Goal: Information Seeking & Learning: Learn about a topic

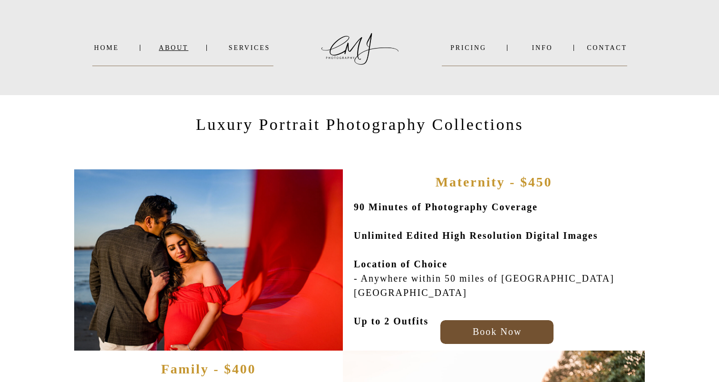
click at [176, 48] on nav "About" at bounding box center [173, 47] width 29 height 7
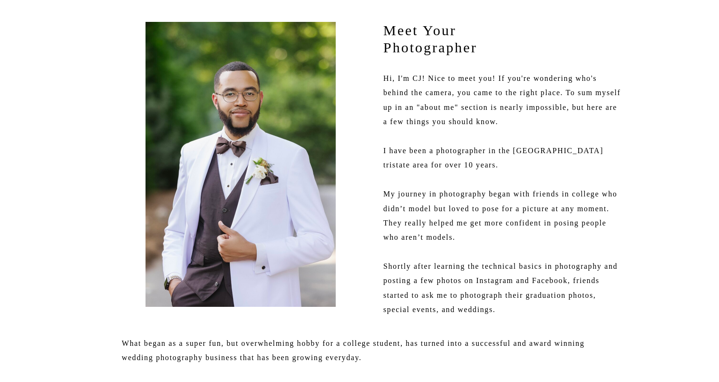
scroll to position [137, 0]
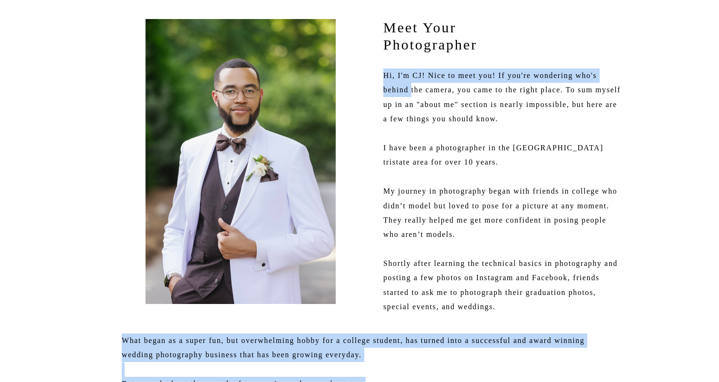
drag, startPoint x: 382, startPoint y: 75, endPoint x: 414, endPoint y: 91, distance: 36.2
click at [414, 91] on p "Hi, I'm CJ! Nice to meet you! If you're wondering who's behind the camera, you …" at bounding box center [502, 192] width 238 height 249
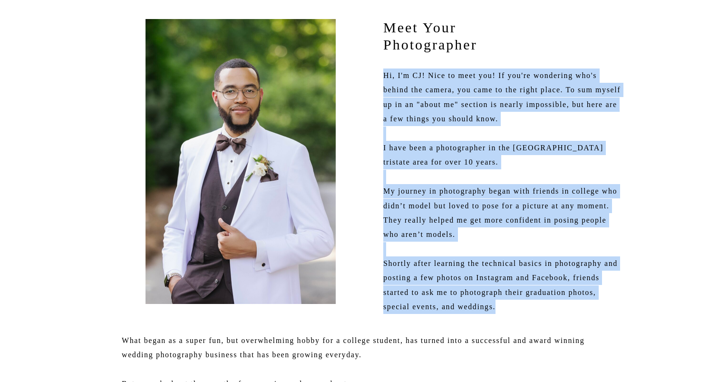
drag, startPoint x: 385, startPoint y: 76, endPoint x: 541, endPoint y: 311, distance: 282.1
click at [541, 311] on p "Hi, I'm CJ! Nice to meet you! If you're wondering who's behind the camera, you …" at bounding box center [502, 192] width 238 height 249
copy p "Hi, I'm CJ! Nice to meet you! If you're wondering who's behind the camera, you …"
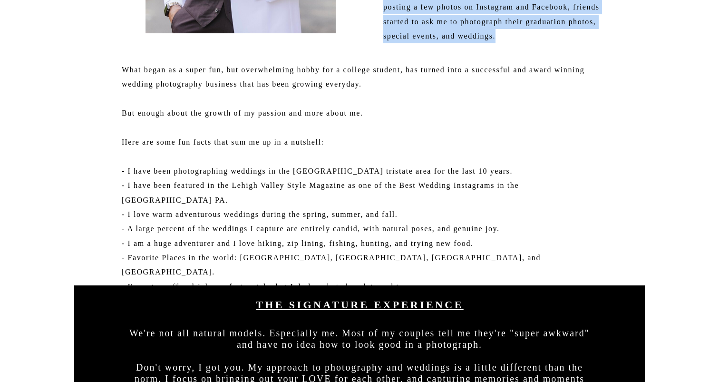
scroll to position [427, 0]
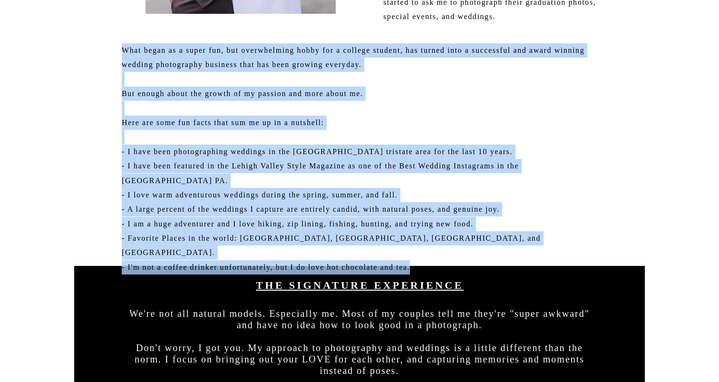
drag, startPoint x: 122, startPoint y: 50, endPoint x: 453, endPoint y: 256, distance: 390.2
click at [453, 256] on p "What began as a super fun, but overwhelming hobby for a college student, has tu…" at bounding box center [360, 151] width 476 height 216
copy p "What began as a super fun, but overwhelming hobby for a college student, has tu…"
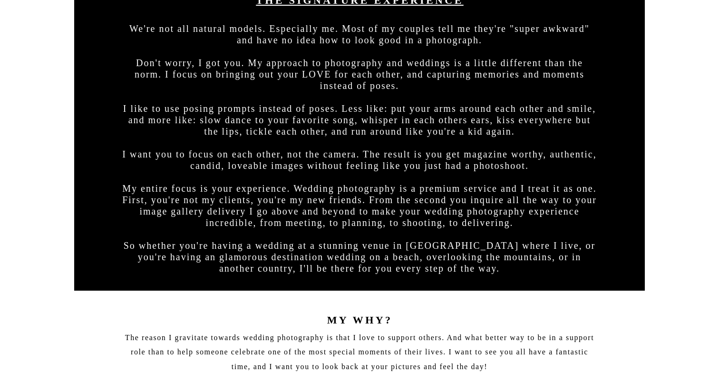
scroll to position [671, 0]
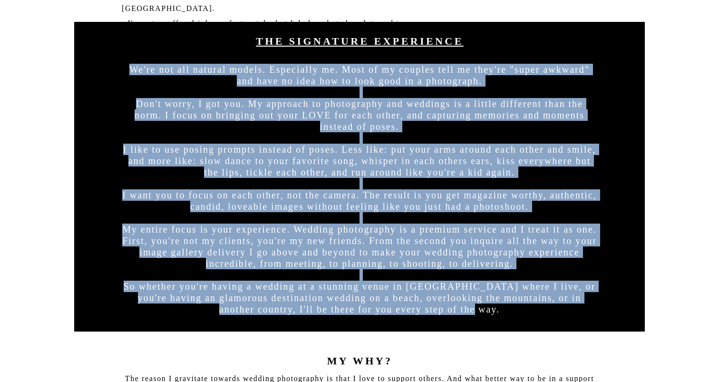
drag, startPoint x: 138, startPoint y: 68, endPoint x: 519, endPoint y: 314, distance: 453.6
click at [519, 314] on p "We're not all natural models. Especially me. Most of my couples tell me they're…" at bounding box center [360, 194] width 476 height 260
copy p "We're not all natural models. Especially me. Most of my couples tell me they're…"
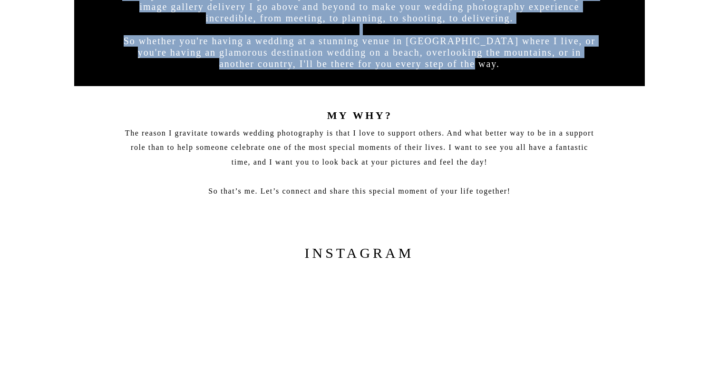
scroll to position [921, 0]
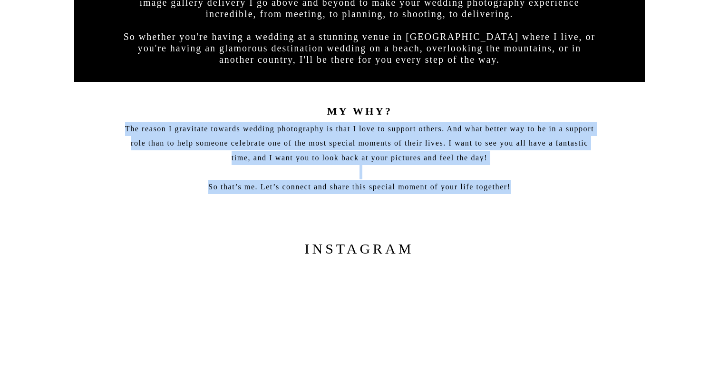
drag, startPoint x: 121, startPoint y: 128, endPoint x: 522, endPoint y: 189, distance: 405.6
click at [522, 189] on p "The reason I gravitate towards wedding photography is that I love to support ot…" at bounding box center [360, 160] width 476 height 76
copy p "The reason I gravitate towards wedding photography is that I love to support ot…"
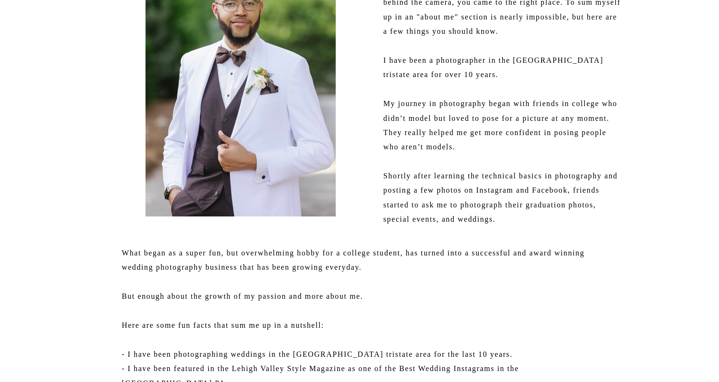
scroll to position [0, 0]
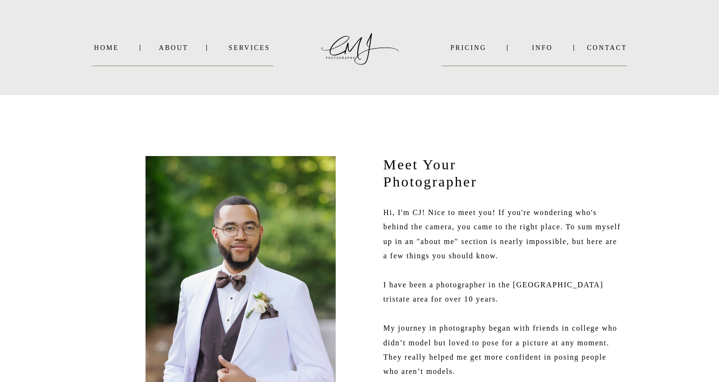
click at [254, 49] on nav "SERVICES" at bounding box center [249, 47] width 48 height 7
click at [256, 60] on b "WEDDINGS" at bounding box center [256, 60] width 39 height 7
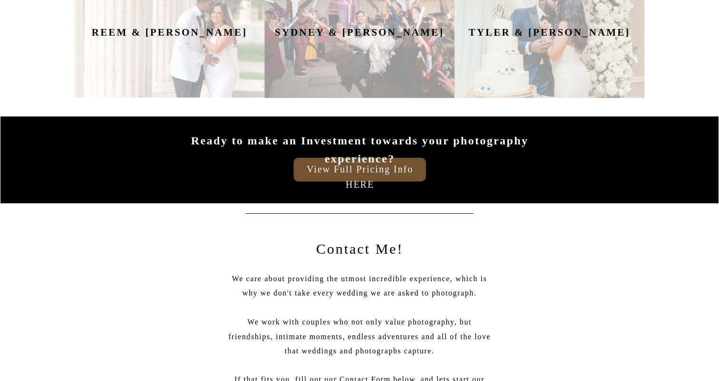
scroll to position [1343, 0]
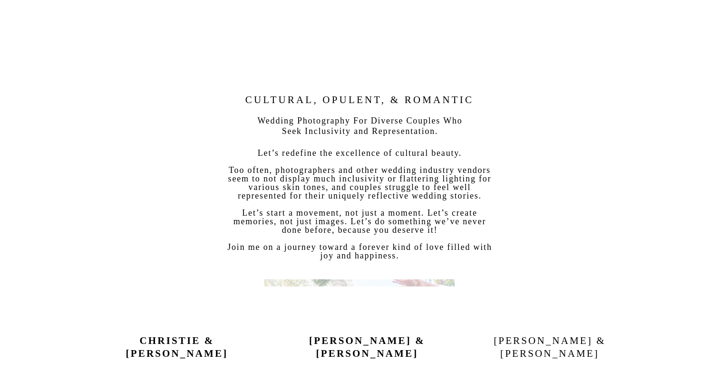
scroll to position [285, 0]
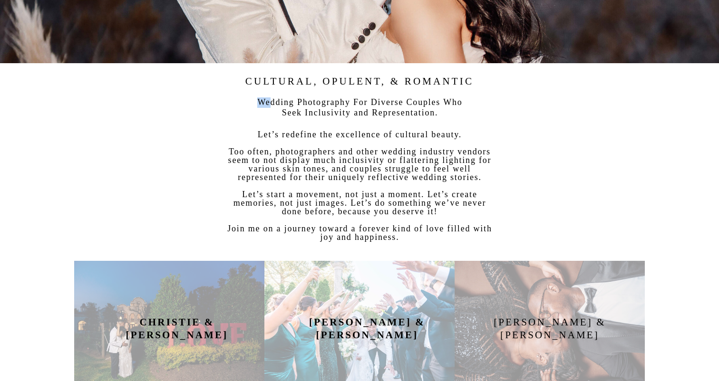
drag, startPoint x: 263, startPoint y: 102, endPoint x: 278, endPoint y: 104, distance: 15.3
click at [278, 104] on h3 "Wedding Photography For Diverse Couples Who Seek Inclusivity and Representation." at bounding box center [359, 109] width 213 height 24
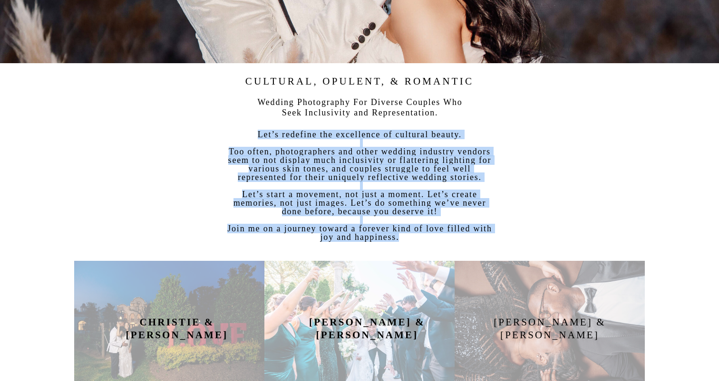
drag, startPoint x: 400, startPoint y: 240, endPoint x: 259, endPoint y: 133, distance: 176.5
click at [259, 133] on p "Let’s redefine the excellence of cultural beauty. Too often, photographers and …" at bounding box center [359, 192] width 265 height 124
copy p "Let’s redefine the excellence of cultural beauty. Too often, photographers and …"
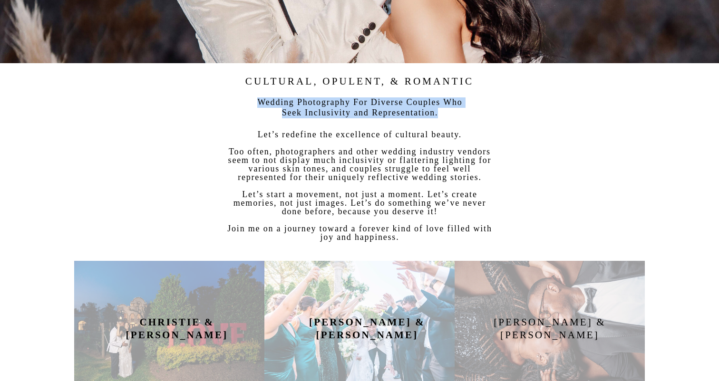
drag, startPoint x: 457, startPoint y: 114, endPoint x: 260, endPoint y: 101, distance: 197.8
click at [260, 101] on h3 "Wedding Photography For Diverse Couples Who Seek Inclusivity and Representation." at bounding box center [359, 109] width 213 height 24
copy h3 "Wedding Photography For Diverse Couples Who Seek Inclusivity and Representation."
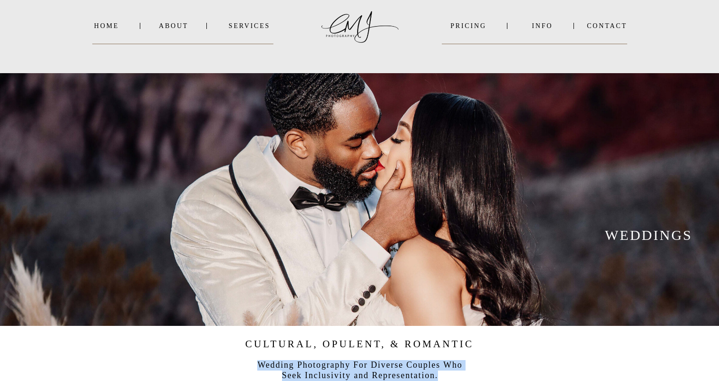
scroll to position [24, 0]
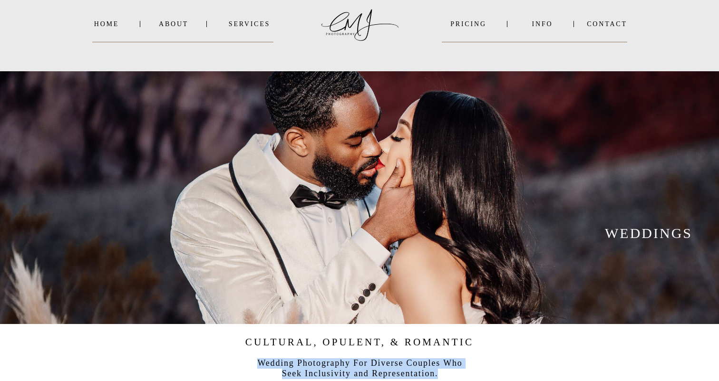
click at [248, 23] on nav "SERVICES" at bounding box center [249, 23] width 48 height 7
click at [258, 46] on b "ENGAGEMENTS" at bounding box center [265, 46] width 56 height 7
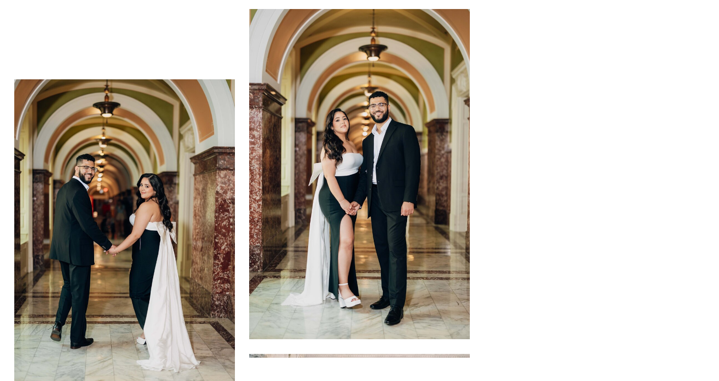
scroll to position [10008, 0]
